Goal: Navigation & Orientation: Find specific page/section

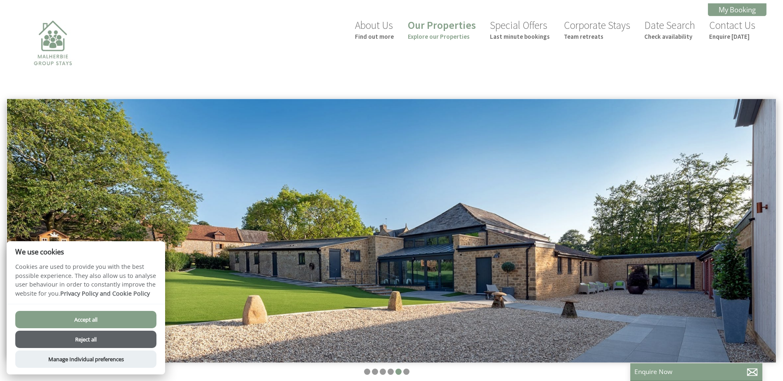
scroll to position [0, 7]
click at [106, 342] on button "Reject all" at bounding box center [85, 339] width 141 height 17
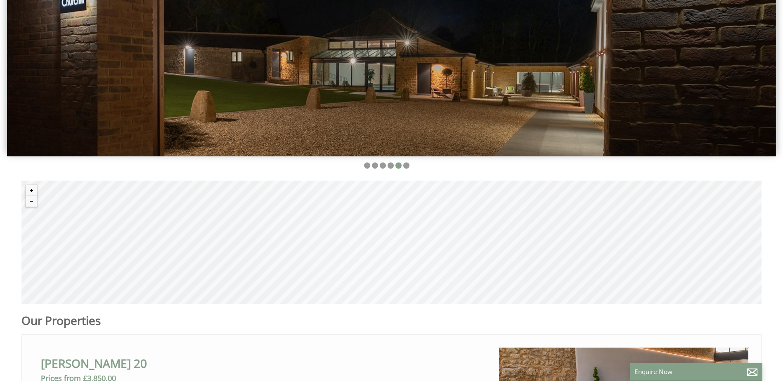
scroll to position [165, 0]
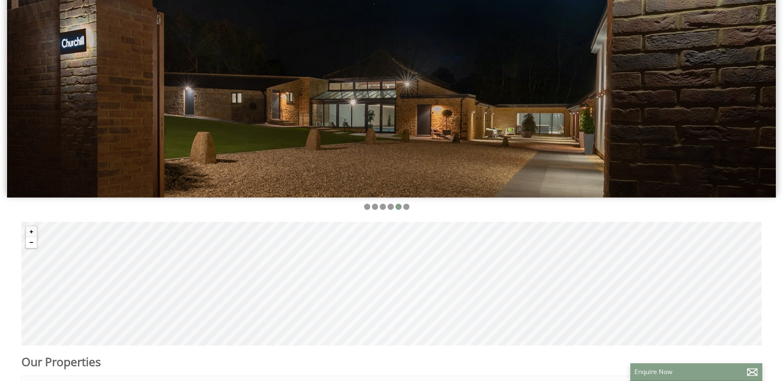
click at [32, 243] on button "Zoom out" at bounding box center [31, 242] width 11 height 11
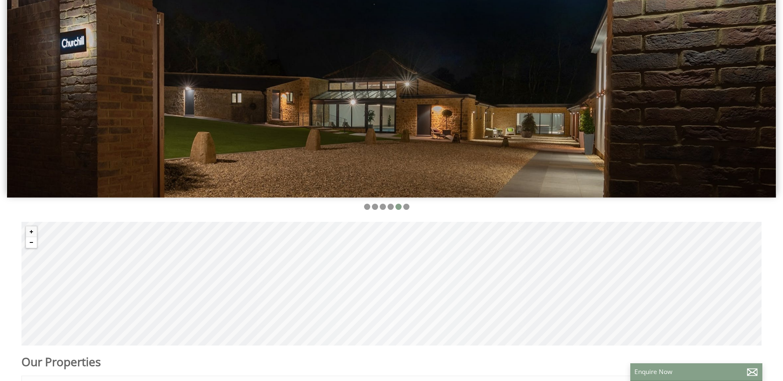
click at [32, 243] on button "Zoom out" at bounding box center [31, 242] width 11 height 11
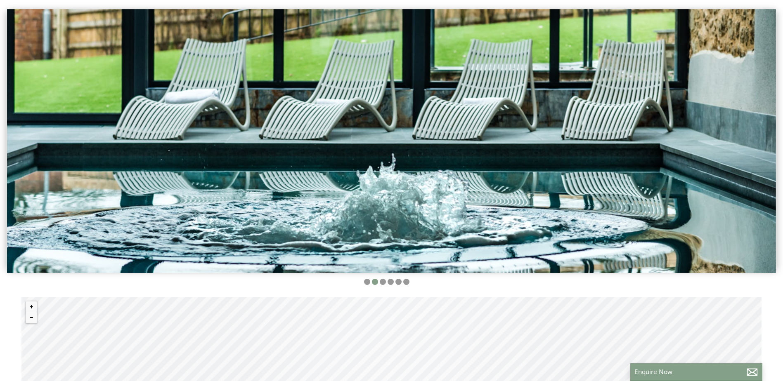
scroll to position [0, 0]
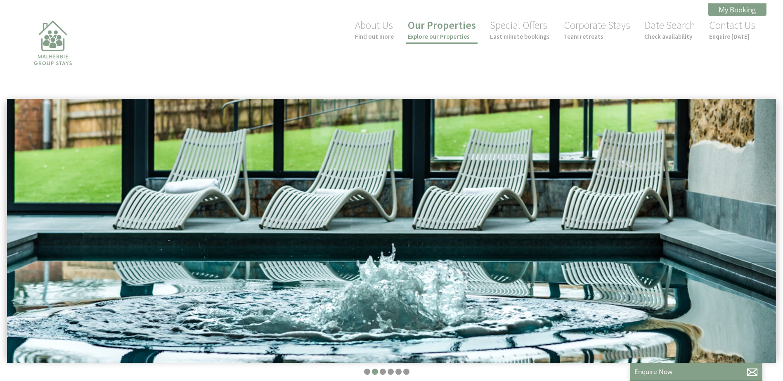
click at [453, 26] on link "Our Properties Explore our Properties" at bounding box center [442, 30] width 68 height 22
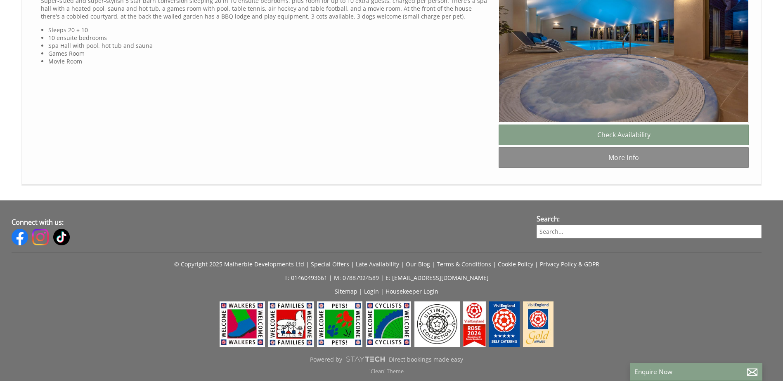
scroll to position [857, 0]
